Goal: Use online tool/utility

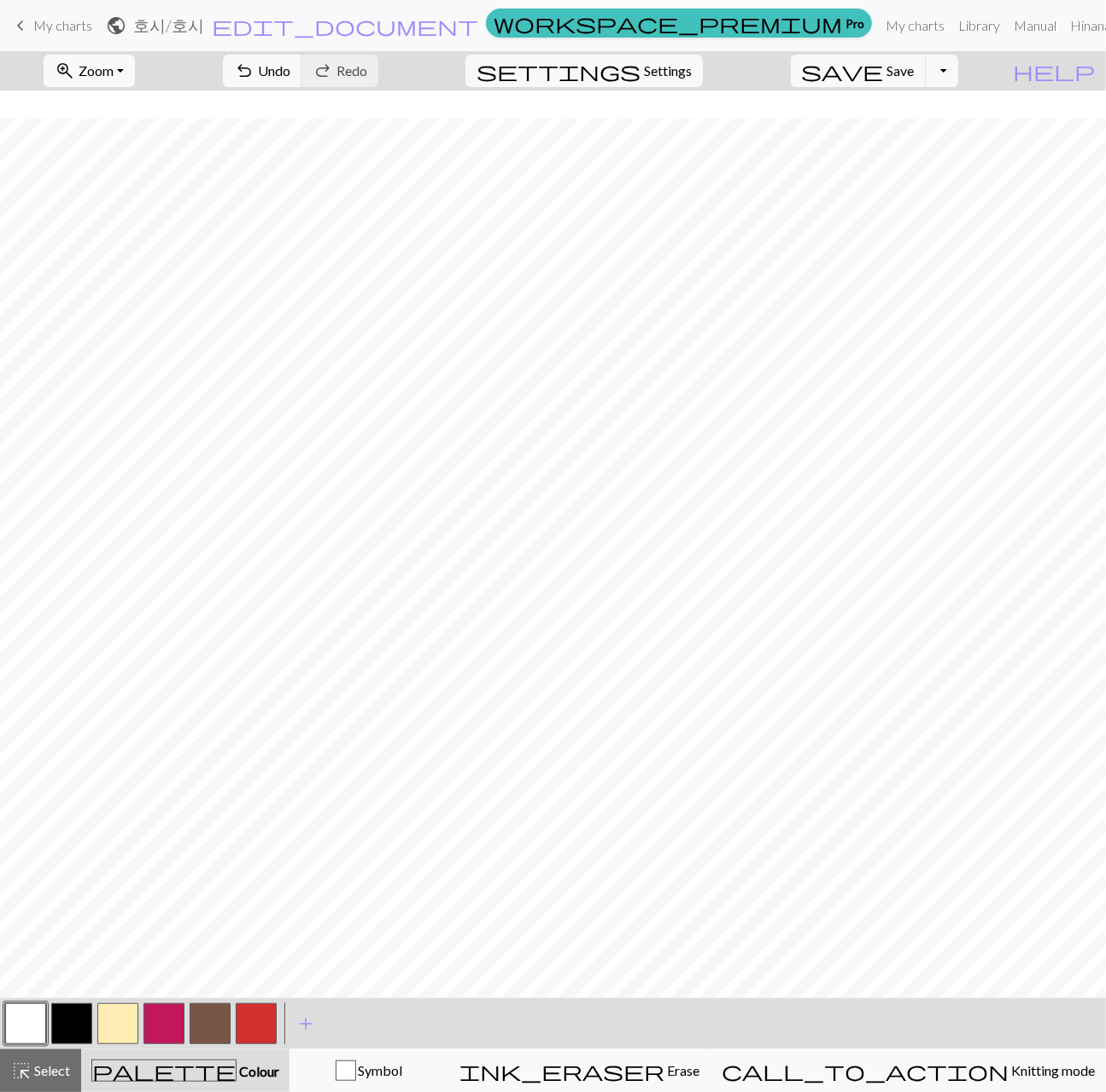
scroll to position [27, 0]
click at [72, 1025] on button "button" at bounding box center [72, 1024] width 41 height 41
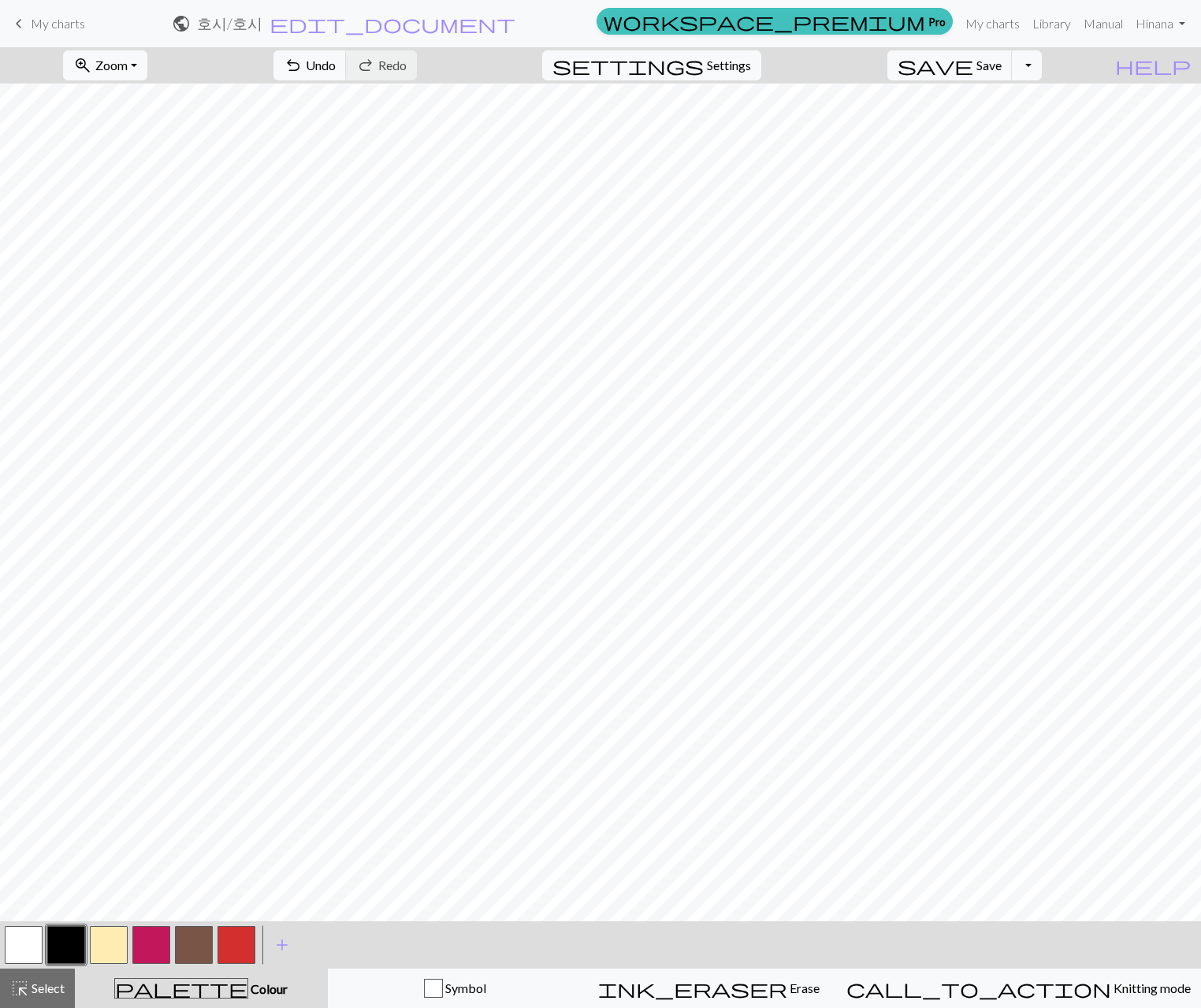
click at [233, 952] on button "button" at bounding box center [237, 945] width 38 height 38
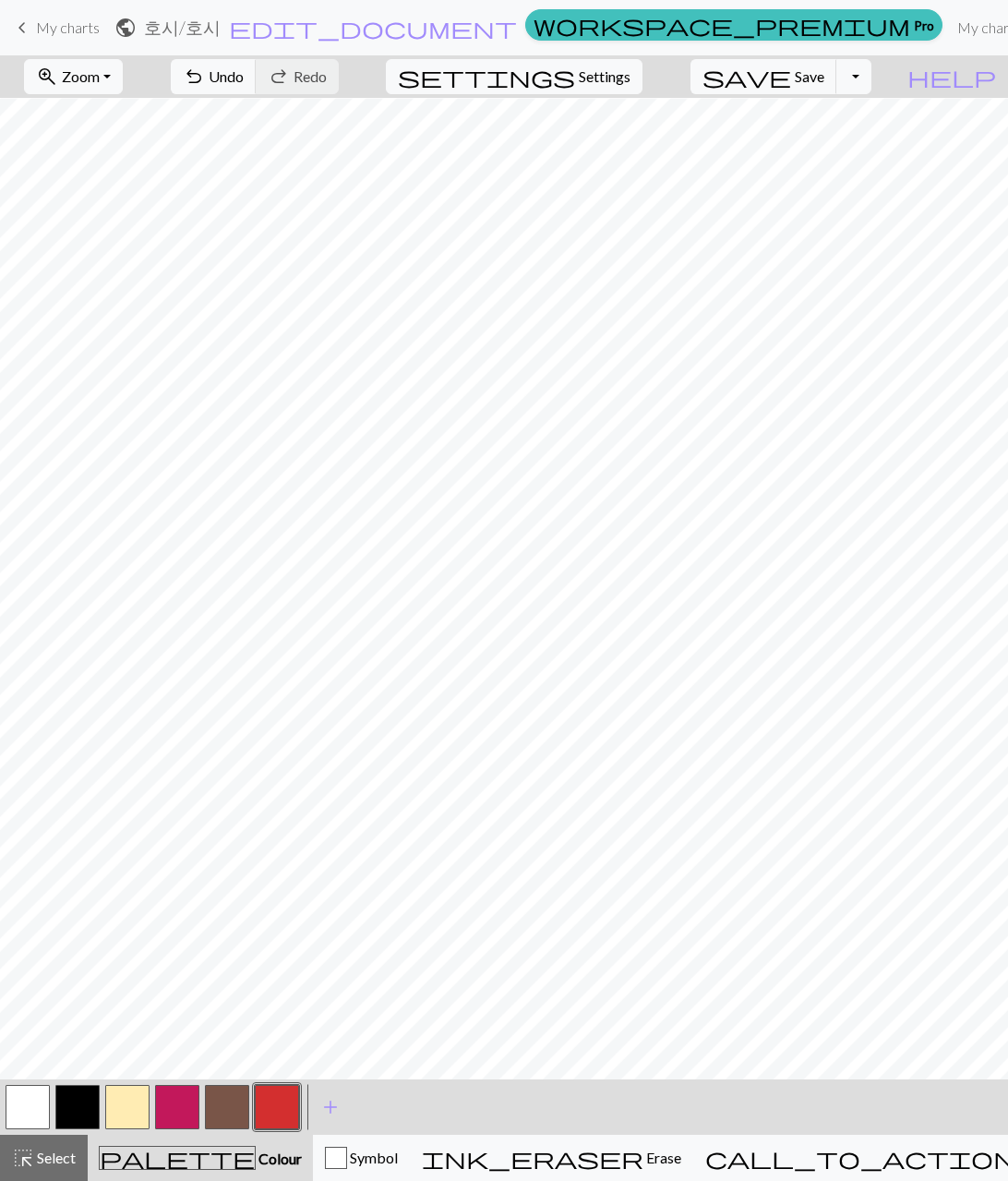
click at [265, 1097] on button "button" at bounding box center [278, 1108] width 45 height 45
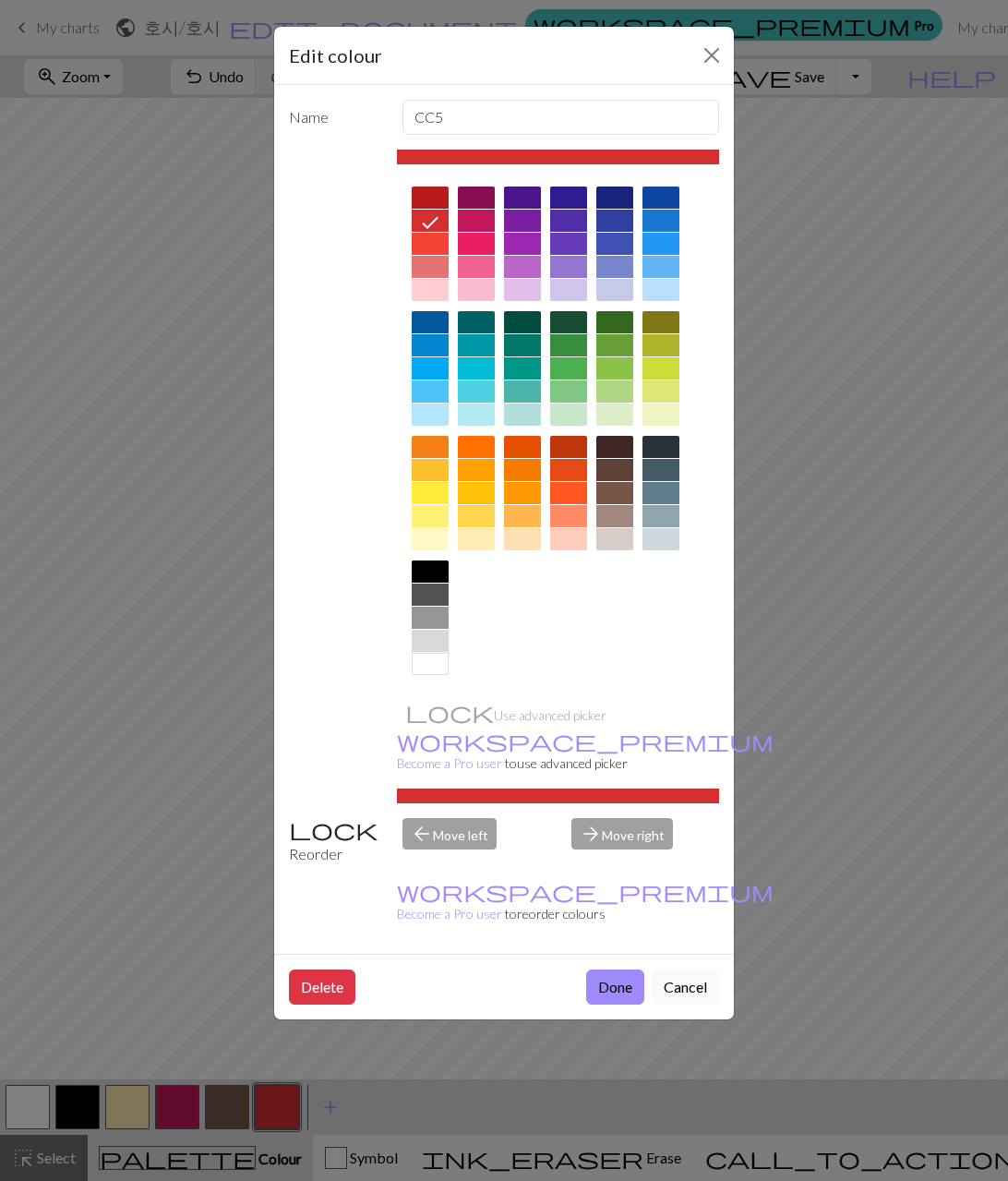
click at [698, 970] on button "Cancel" at bounding box center [685, 988] width 68 height 35
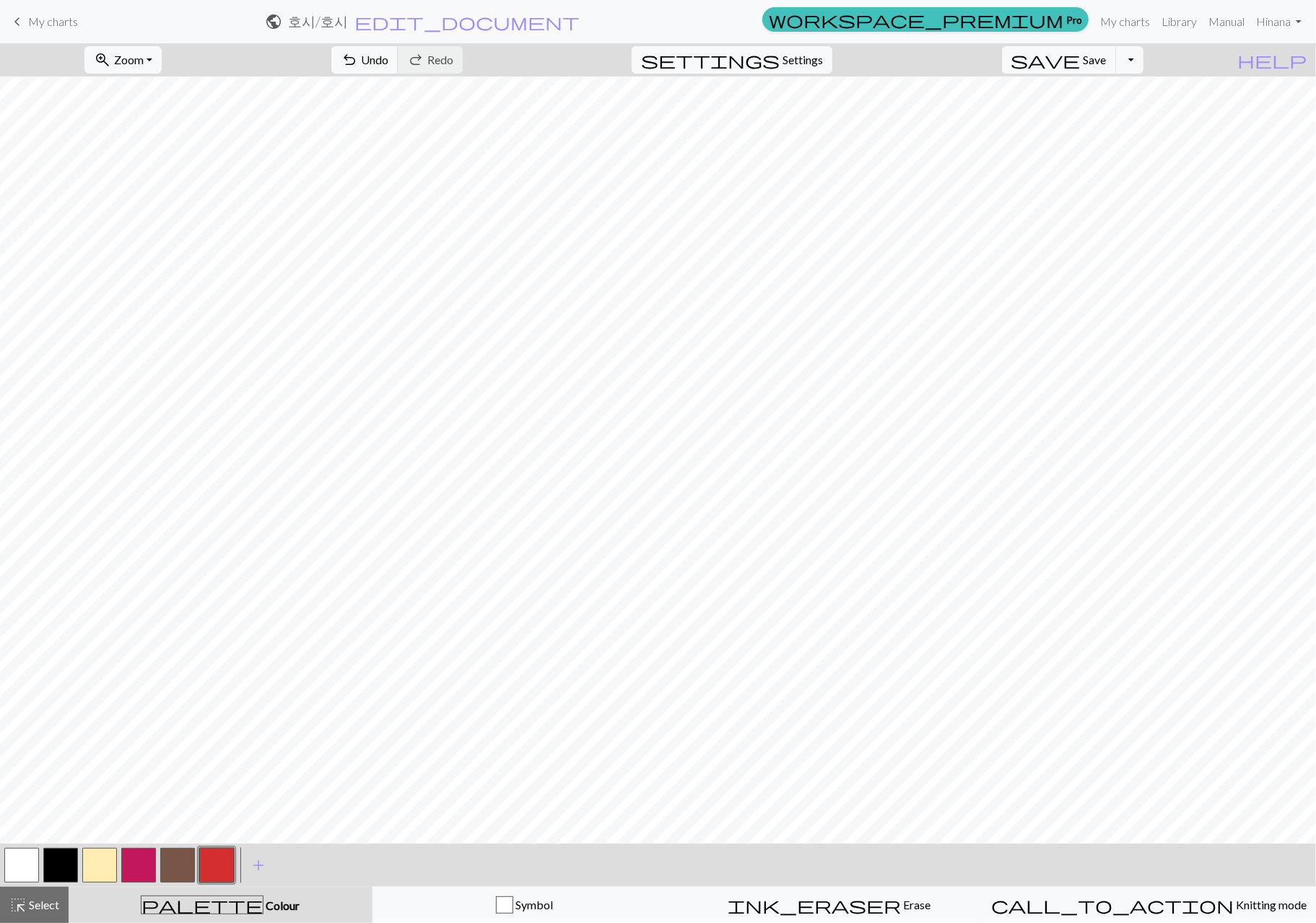
click at [48, 866] on button "button" at bounding box center [61, 866] width 35 height 35
click at [388, 57] on span "Undo" at bounding box center [374, 60] width 28 height 14
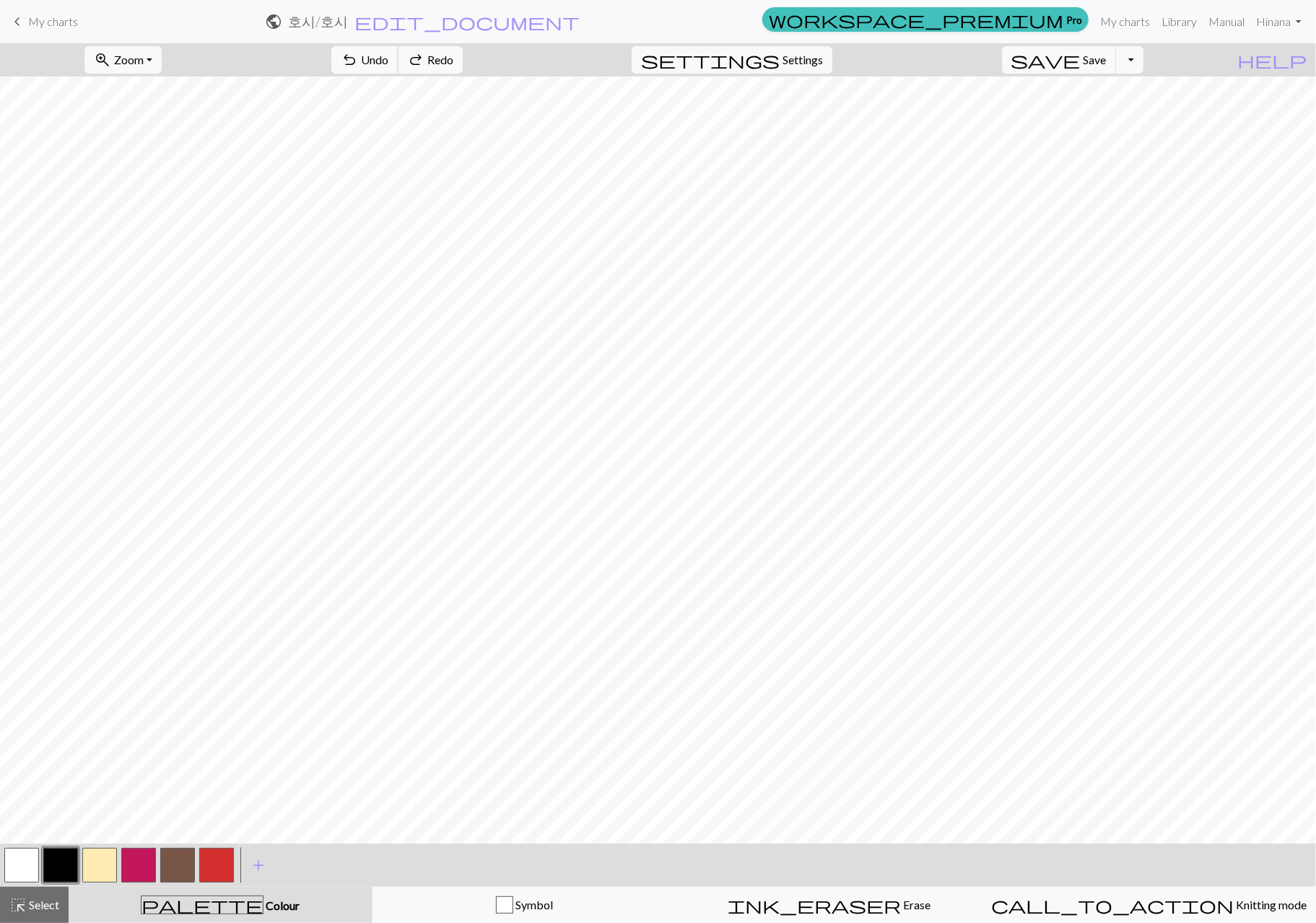
click at [388, 57] on span "Undo" at bounding box center [374, 60] width 28 height 14
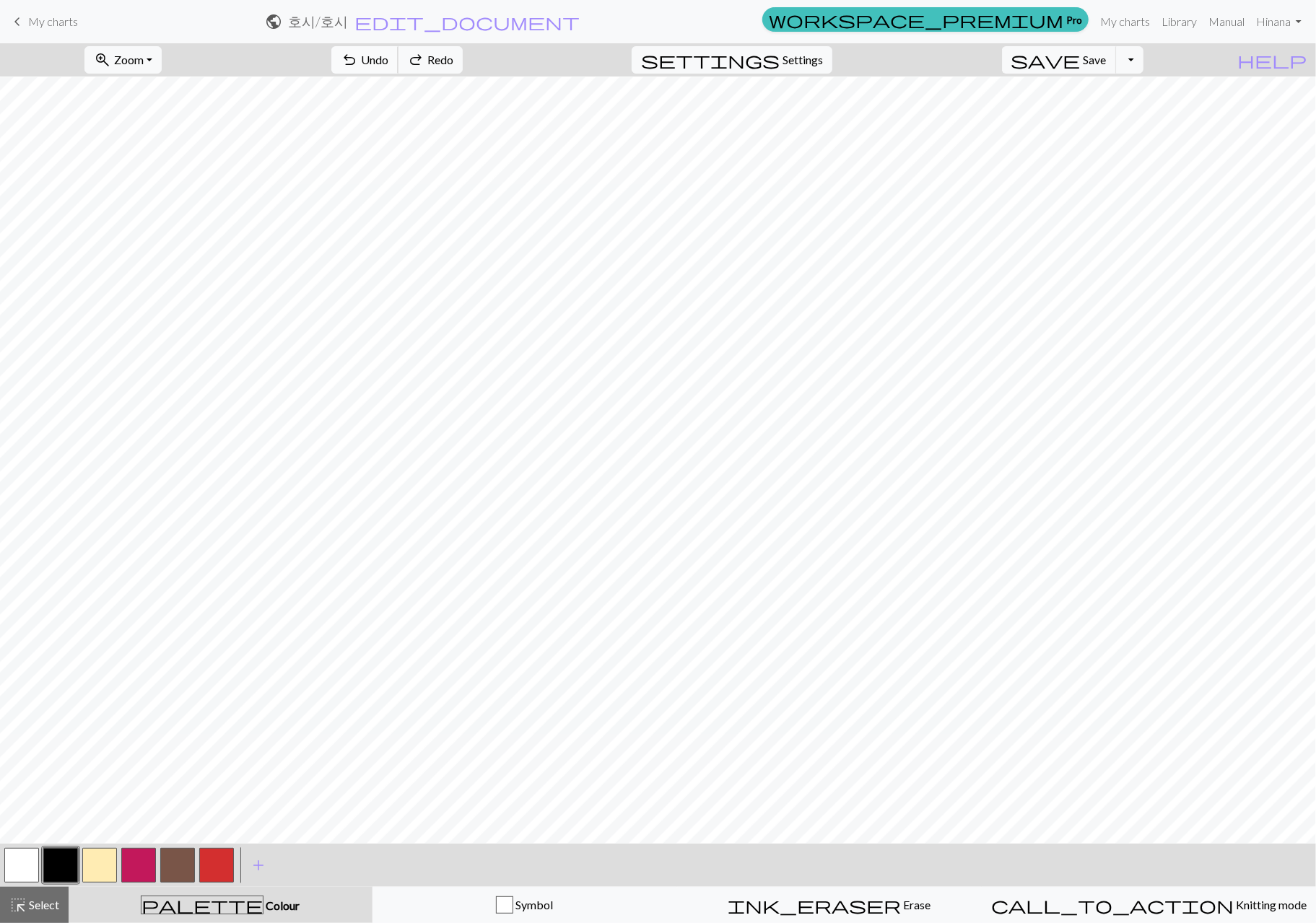
click at [388, 57] on span "Undo" at bounding box center [374, 60] width 28 height 14
click at [222, 867] on button "button" at bounding box center [217, 866] width 35 height 35
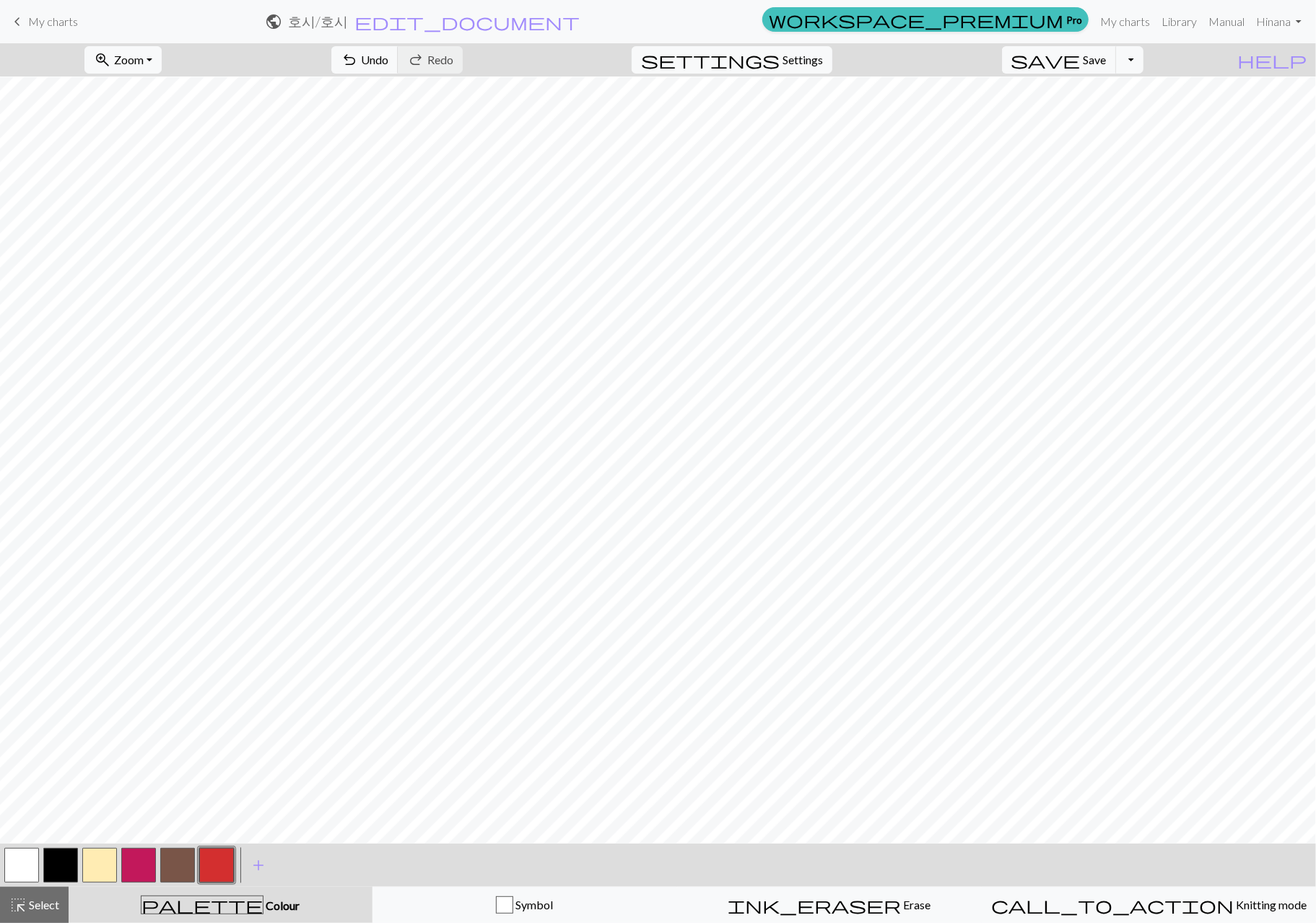
click at [103, 864] on button "button" at bounding box center [99, 866] width 35 height 35
